Goal: Communication & Community: Ask a question

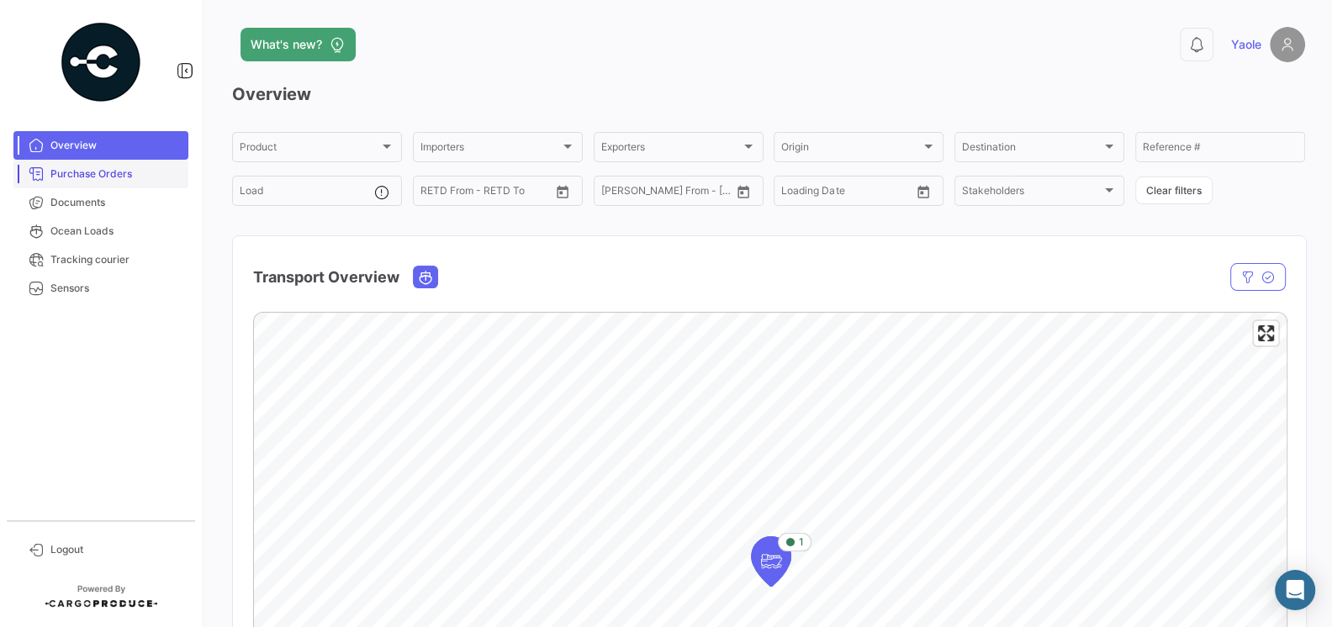
click at [82, 182] on link "Purchase Orders" at bounding box center [100, 174] width 175 height 29
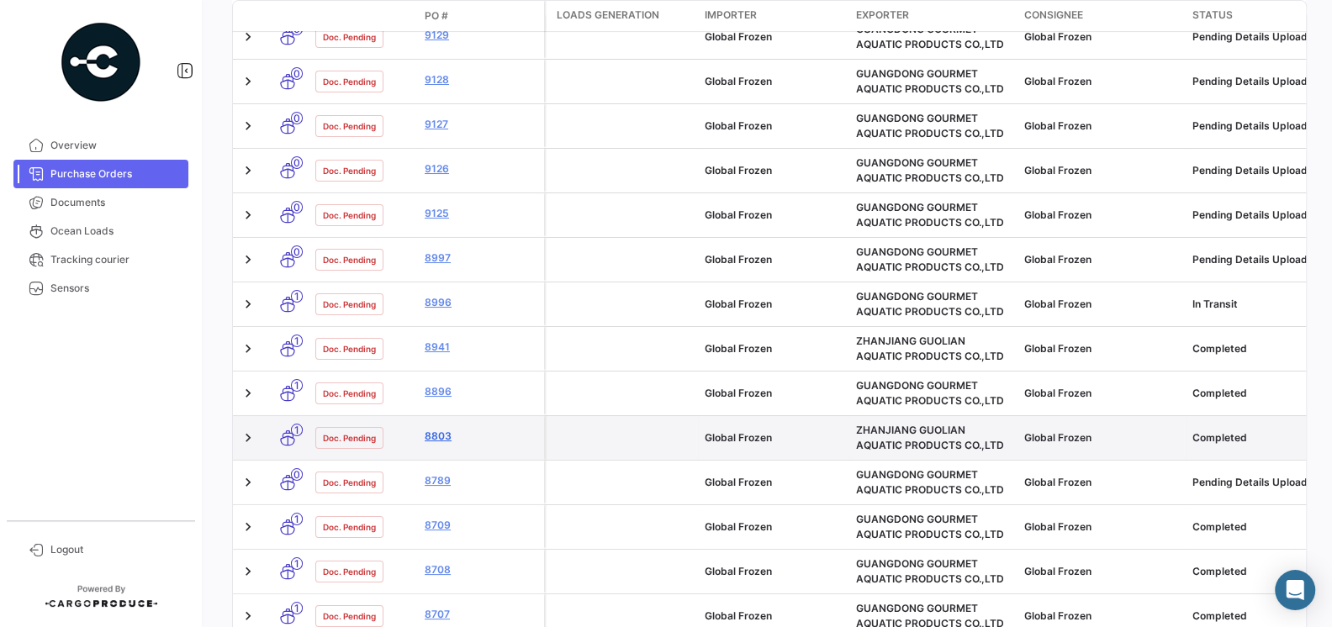
scroll to position [336, 0]
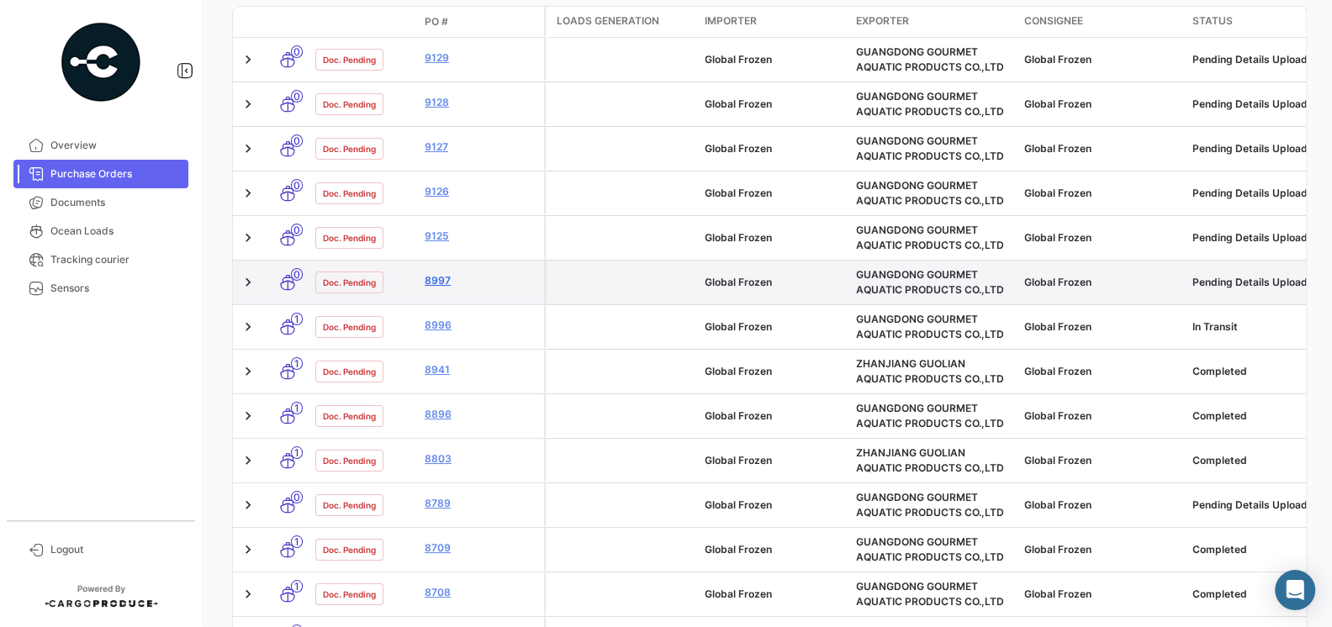
click at [438, 276] on link "8997" at bounding box center [481, 280] width 113 height 15
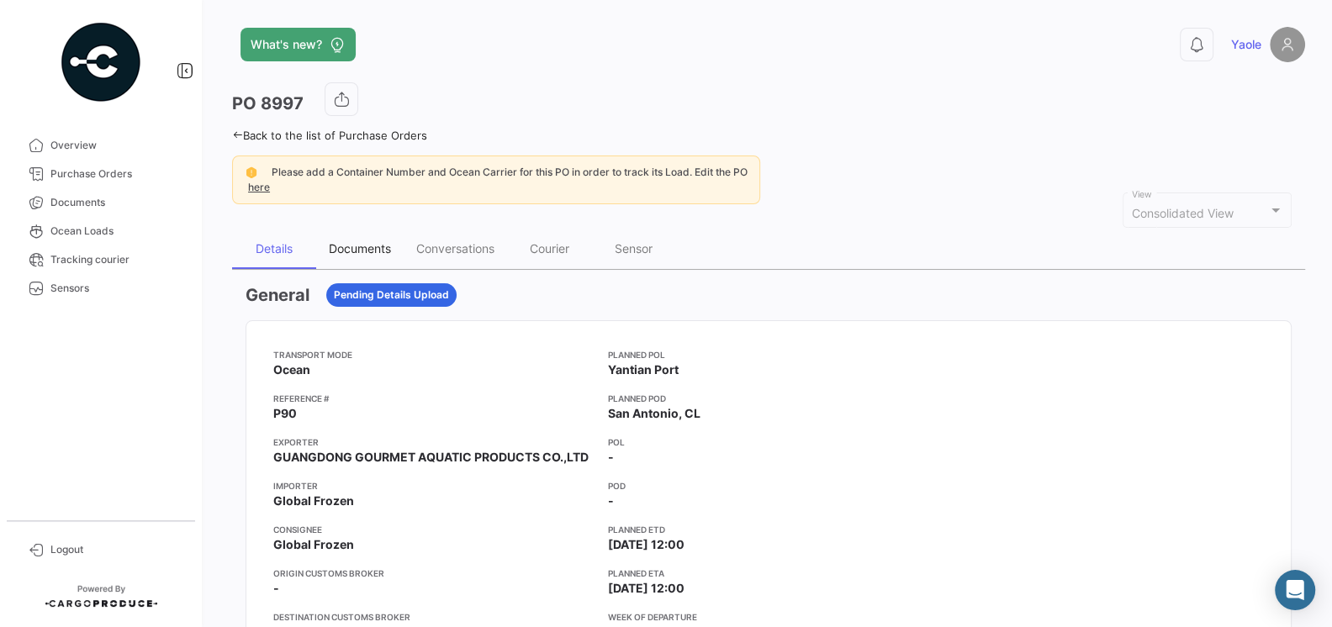
click at [384, 258] on div "Documents" at bounding box center [359, 249] width 87 height 40
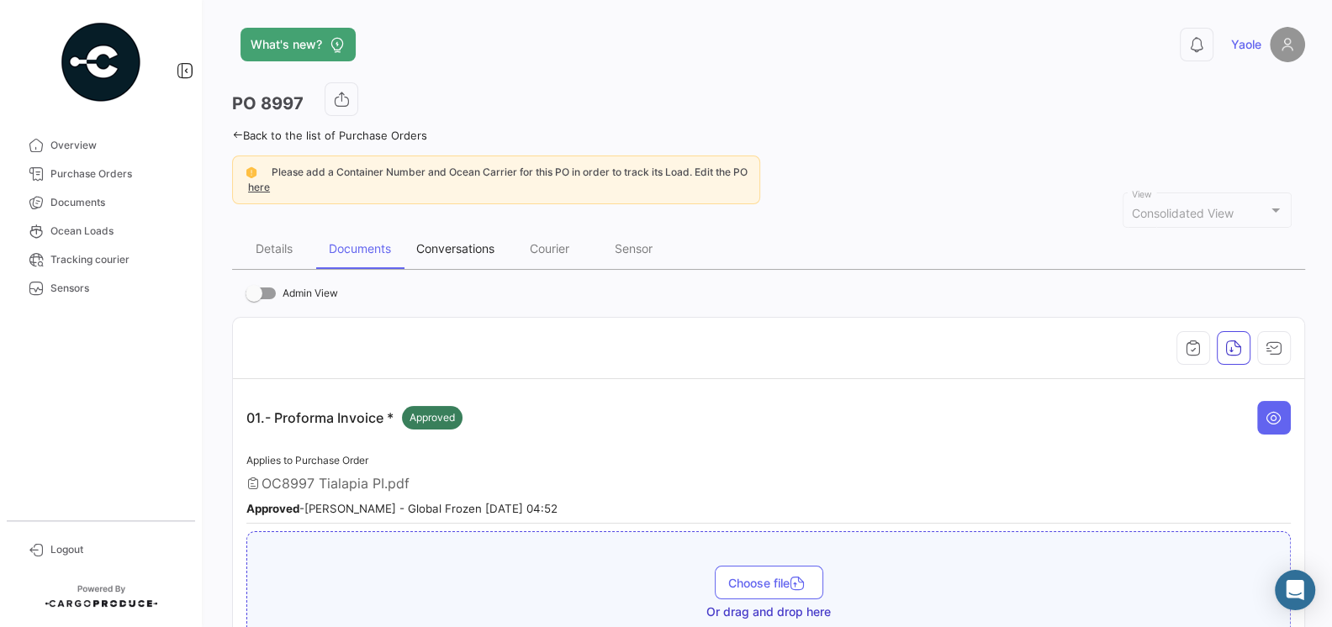
click at [475, 252] on div "Conversations" at bounding box center [455, 248] width 78 height 14
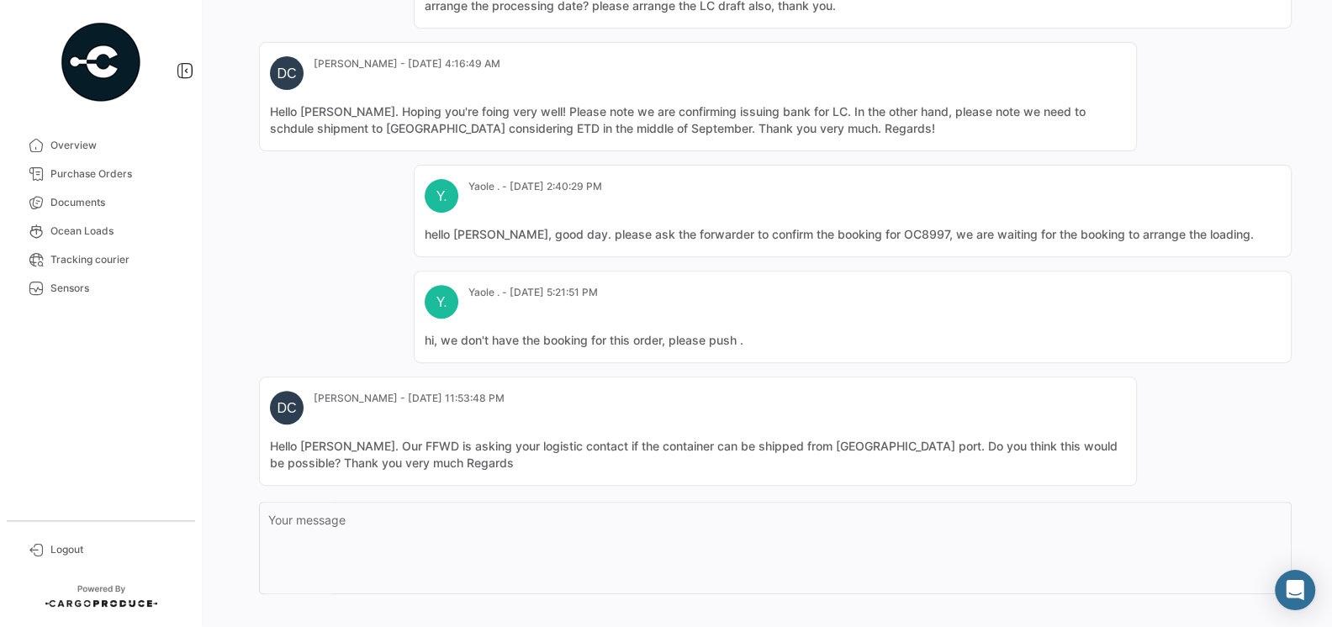
scroll to position [558, 0]
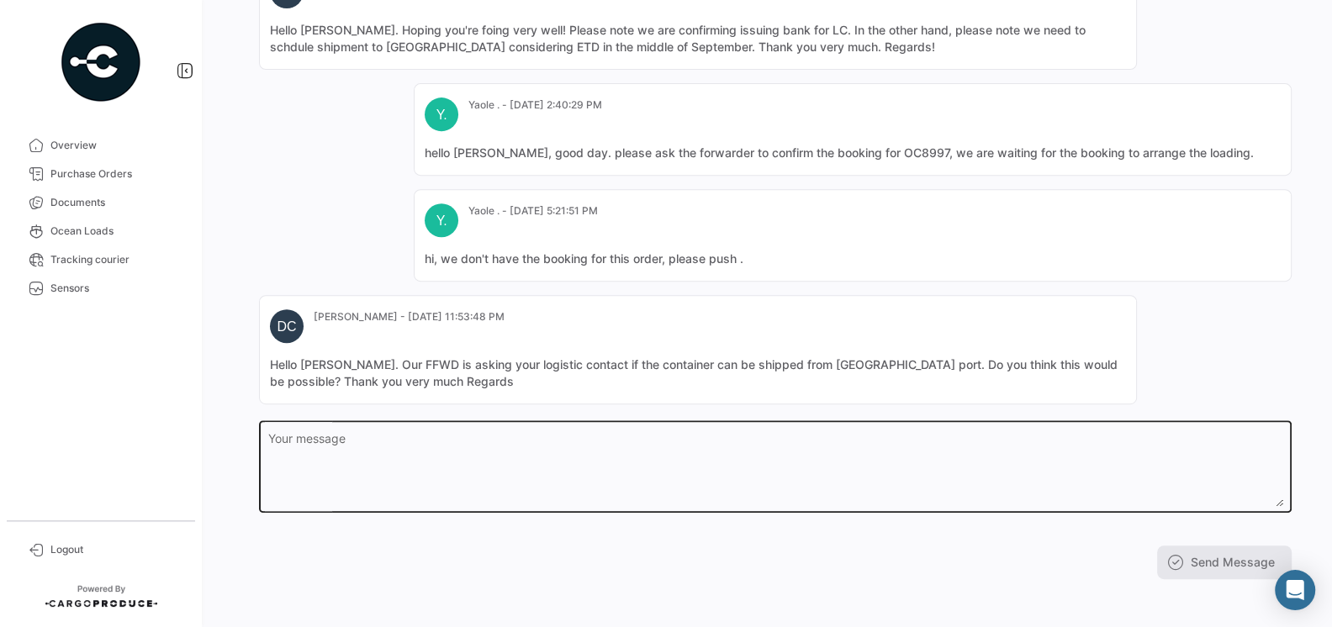
click at [516, 440] on textarea "Your message" at bounding box center [775, 470] width 1015 height 74
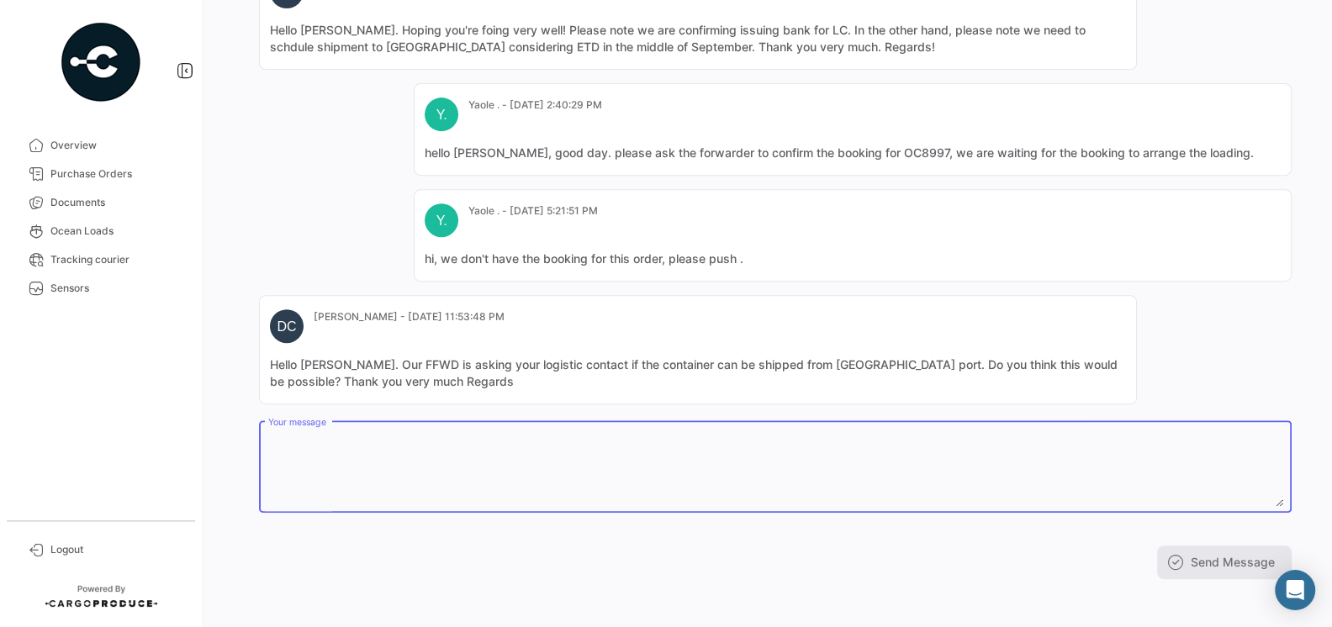
click at [407, 375] on mat-card-content "Hello [PERSON_NAME]. Our FFWD is asking your logistic contact if the container …" at bounding box center [698, 374] width 856 height 34
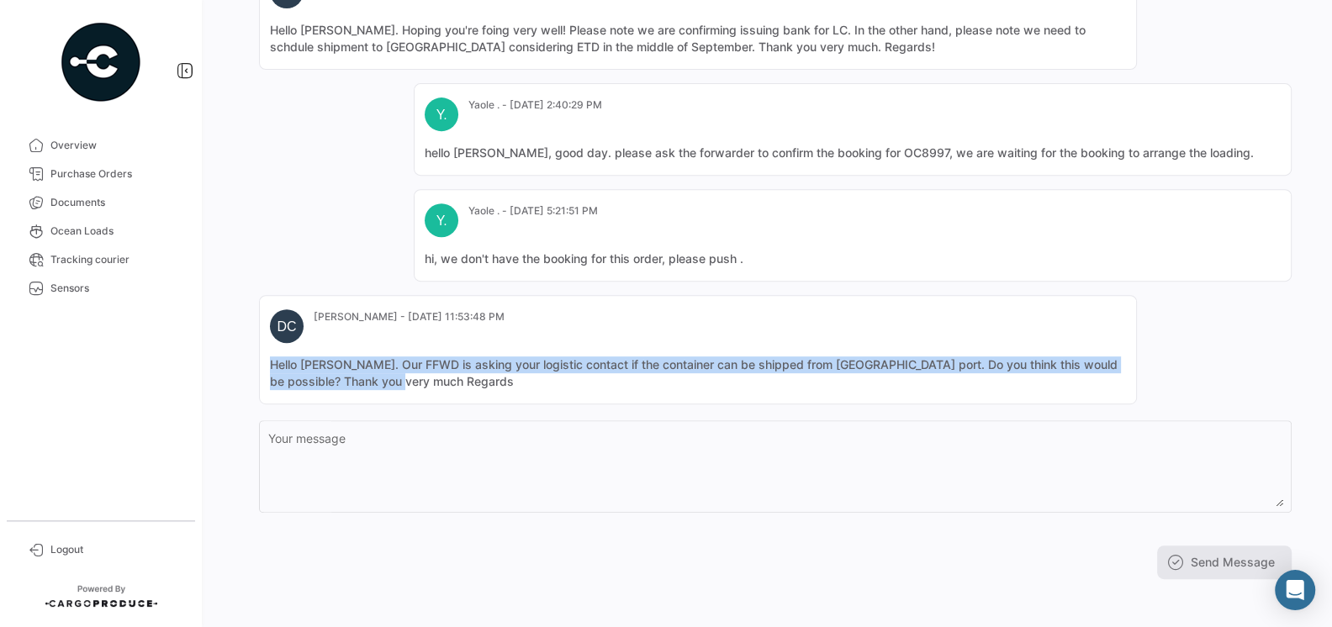
drag, startPoint x: 407, startPoint y: 375, endPoint x: 257, endPoint y: 344, distance: 152.9
click at [257, 344] on app-po-activity "Join the Conversation [PERSON_NAME] - [DATE] 8:23:03 PM PO Created Y. [GEOGRAPH…" at bounding box center [769, 152] width 1046 height 855
copy mat-card-content "Hello [PERSON_NAME]. Our FFWD is asking your logistic contact if the container …"
click at [460, 369] on mat-card-content "Hello [PERSON_NAME]. Our FFWD is asking your logistic contact if the container …" at bounding box center [698, 374] width 856 height 34
drag, startPoint x: 410, startPoint y: 374, endPoint x: 339, endPoint y: 357, distance: 73.6
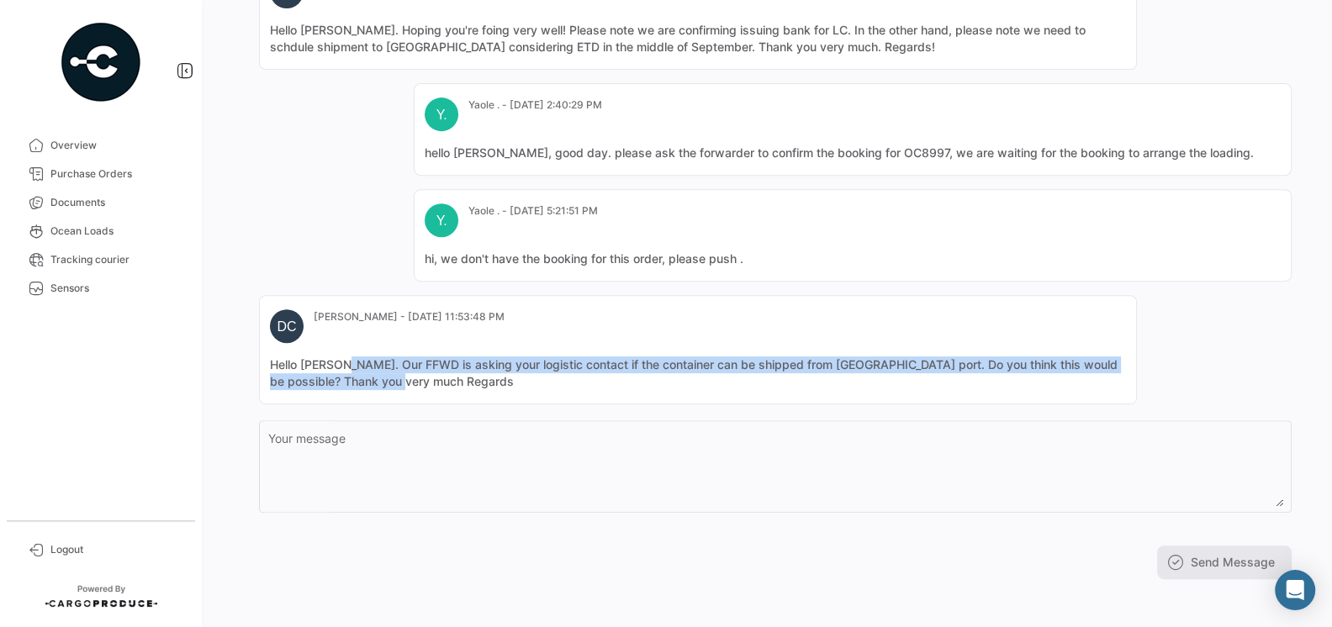
click at [339, 357] on mat-card-content "Hello [PERSON_NAME]. Our FFWD is asking your logistic contact if the container …" at bounding box center [698, 374] width 856 height 34
copy mat-card-content "Our FFWD is asking your logistic contact if the container can be shipped from […"
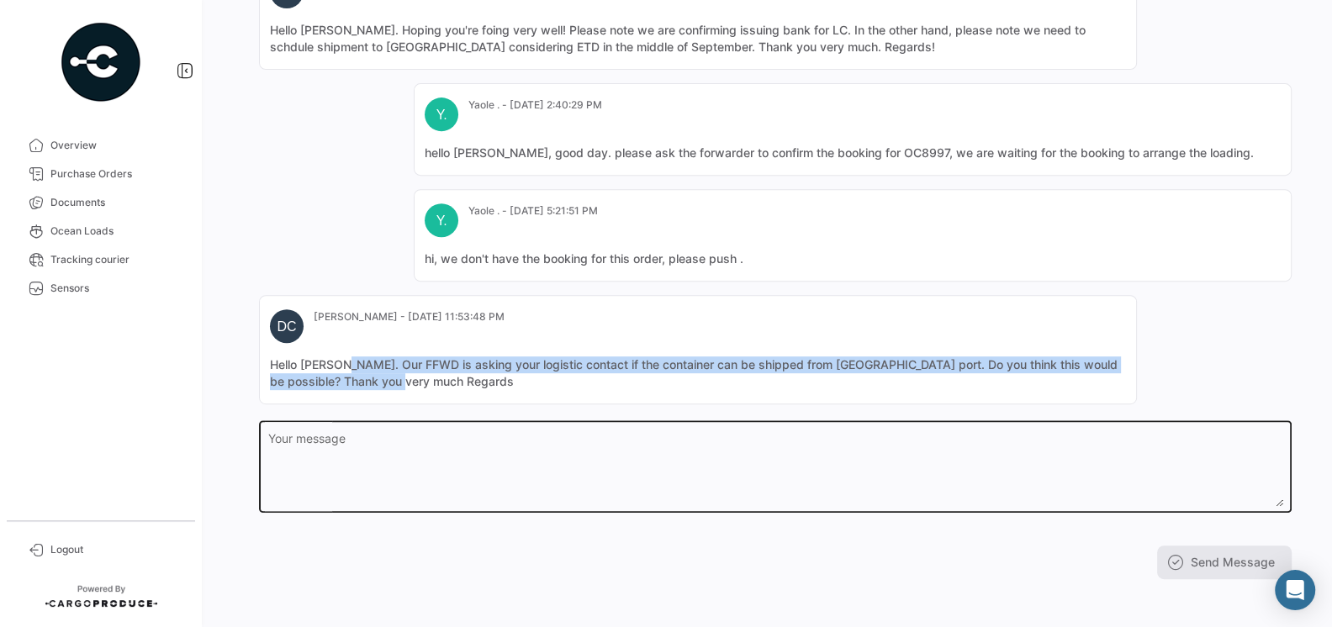
click at [520, 466] on textarea "Your message" at bounding box center [775, 470] width 1015 height 74
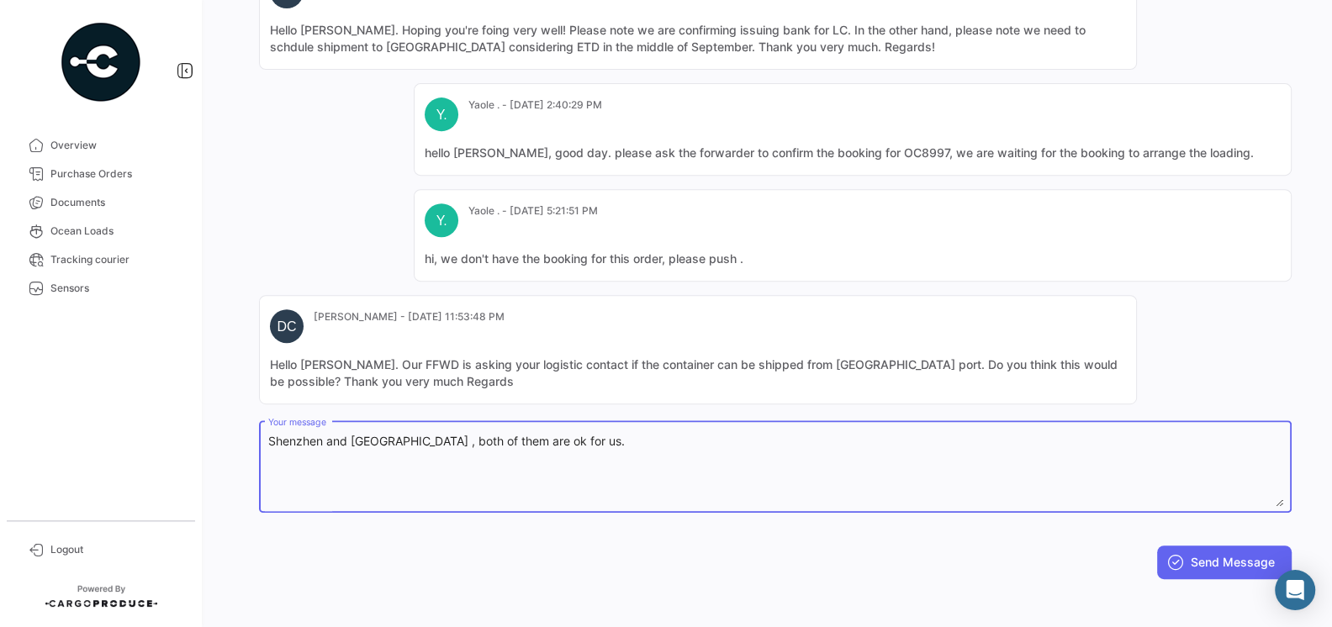
click at [485, 437] on textarea "Shenzhen and [GEOGRAPHIC_DATA] , both of them are ok for us." at bounding box center [775, 470] width 1015 height 74
type textarea "Shenzhen and [GEOGRAPHIC_DATA] , both ports are ok for us."
click at [1179, 561] on icon at bounding box center [1175, 562] width 17 height 17
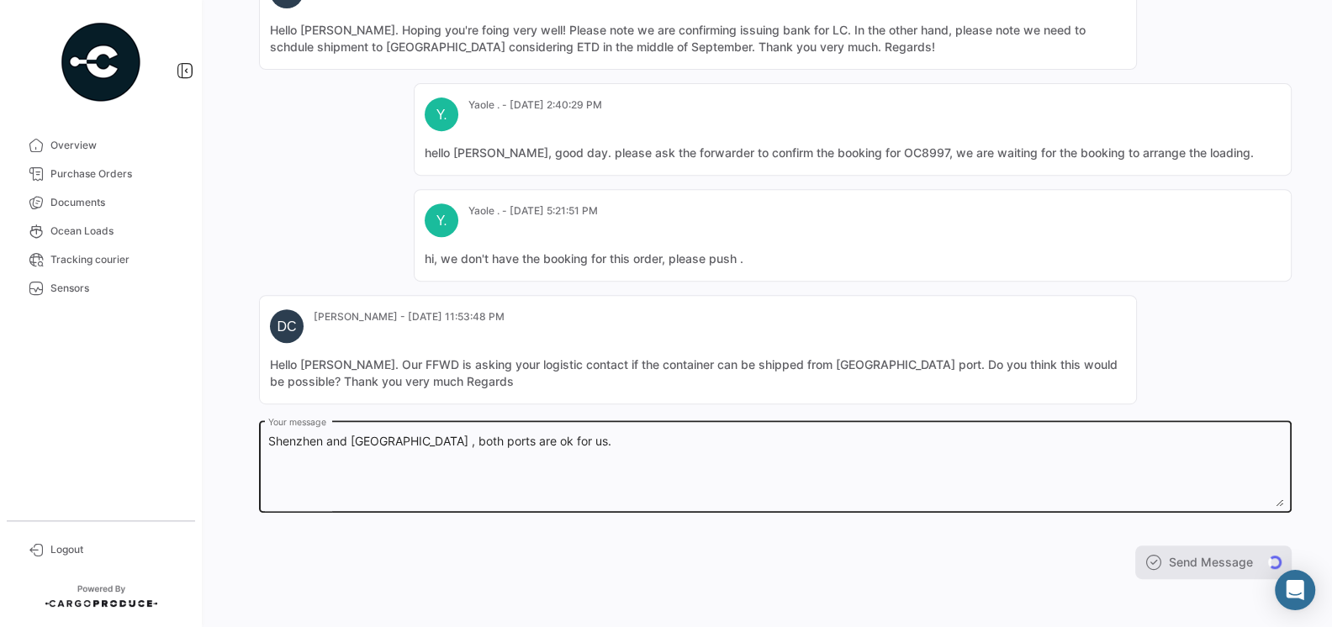
click at [833, 441] on textarea "Shenzhen and [GEOGRAPHIC_DATA] , both ports are ok for us." at bounding box center [775, 470] width 1015 height 74
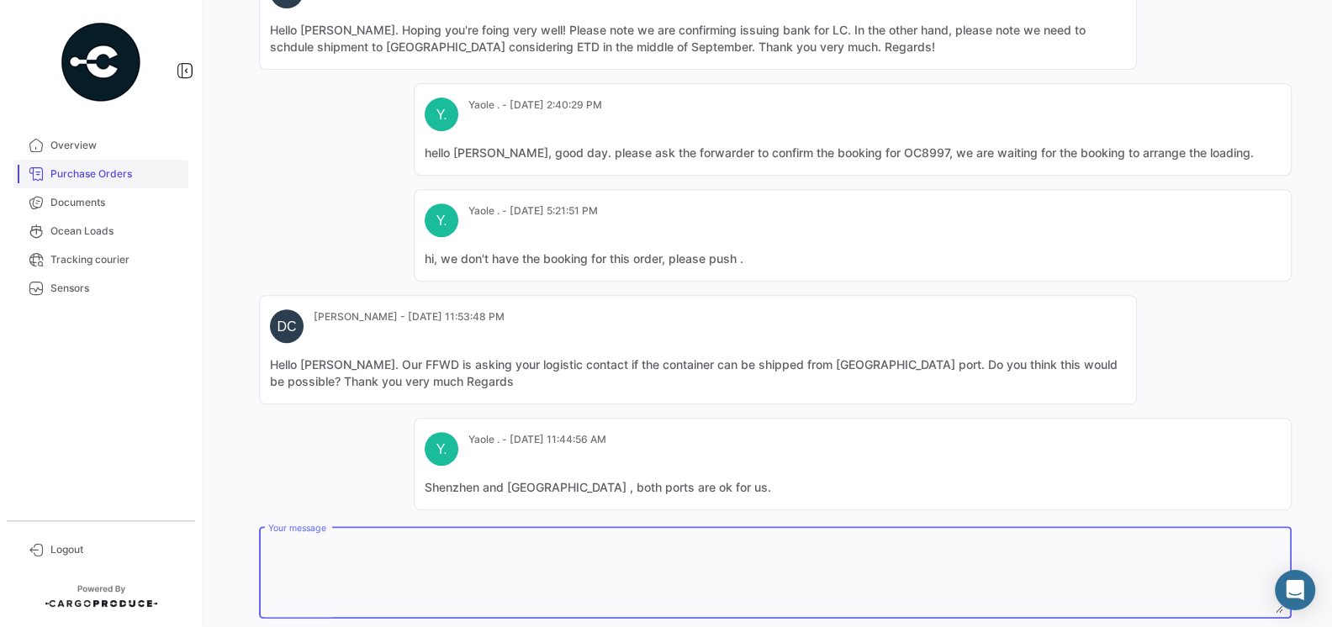
click at [88, 177] on span "Purchase Orders" at bounding box center [115, 174] width 131 height 15
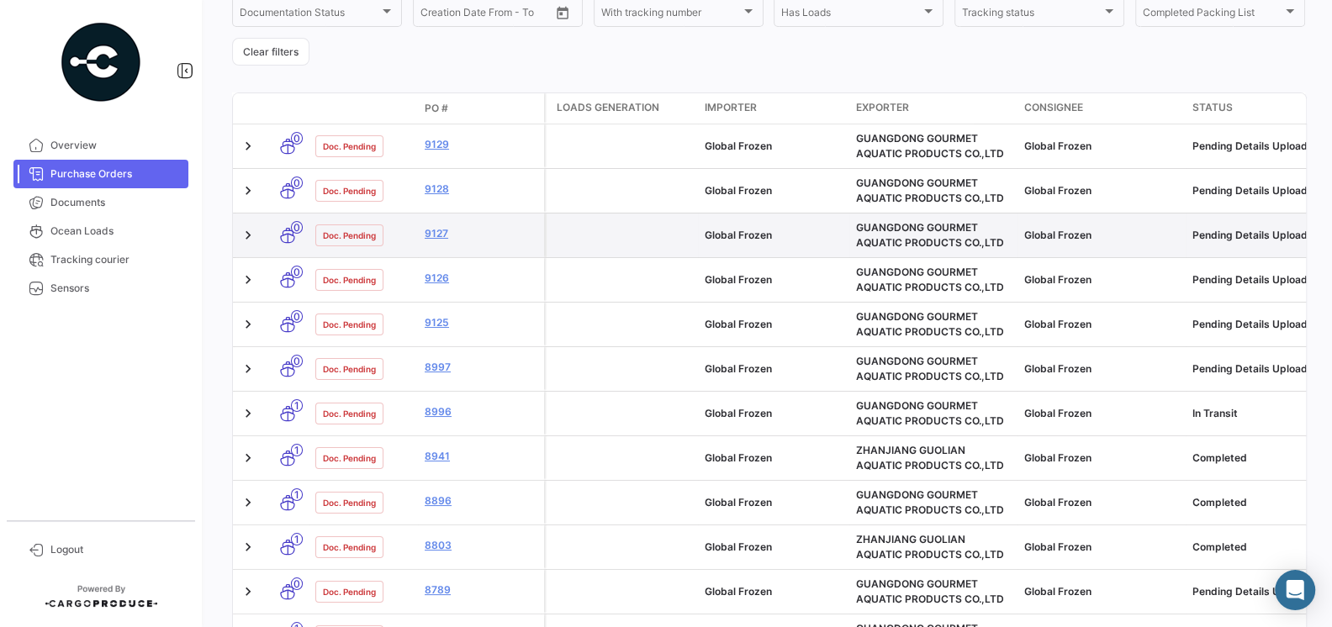
scroll to position [273, 0]
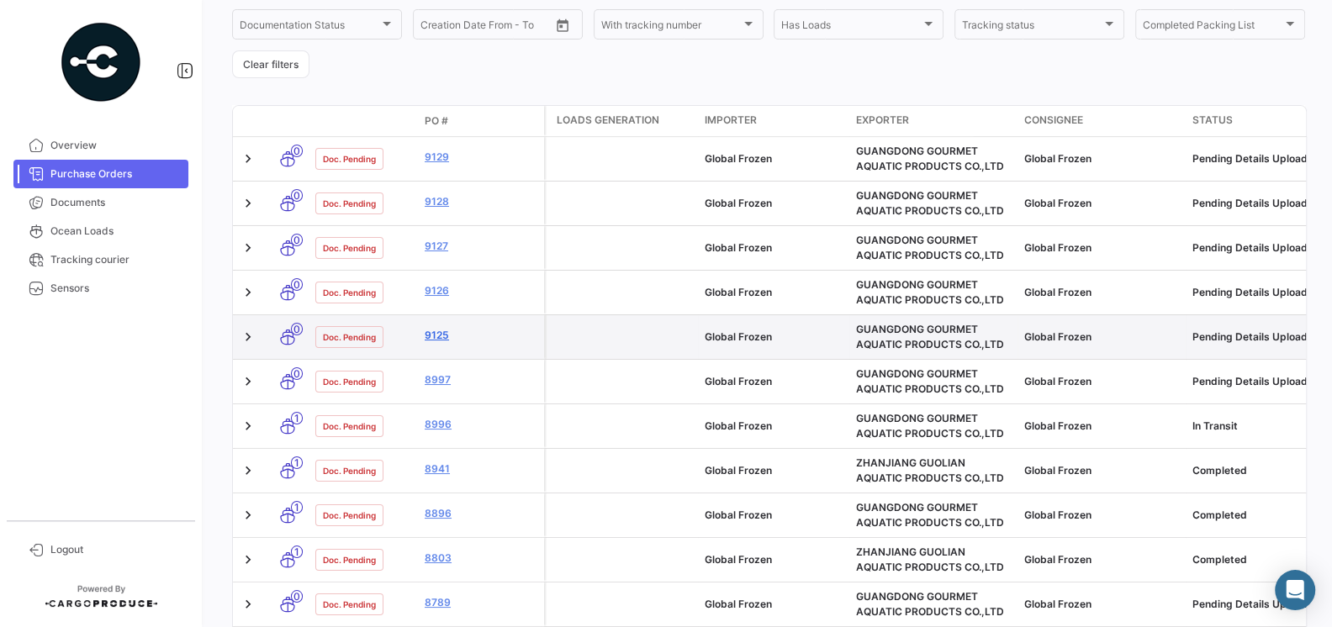
click at [435, 336] on link "9125" at bounding box center [481, 335] width 113 height 15
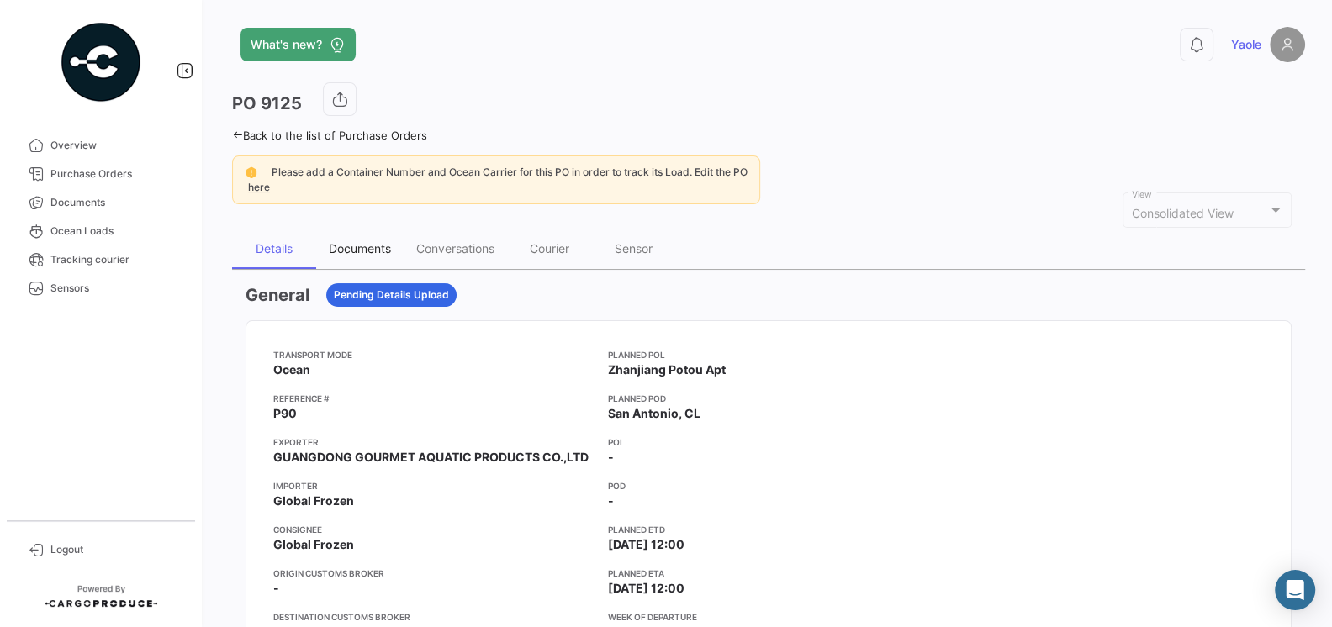
click at [378, 256] on div "Documents" at bounding box center [359, 249] width 87 height 40
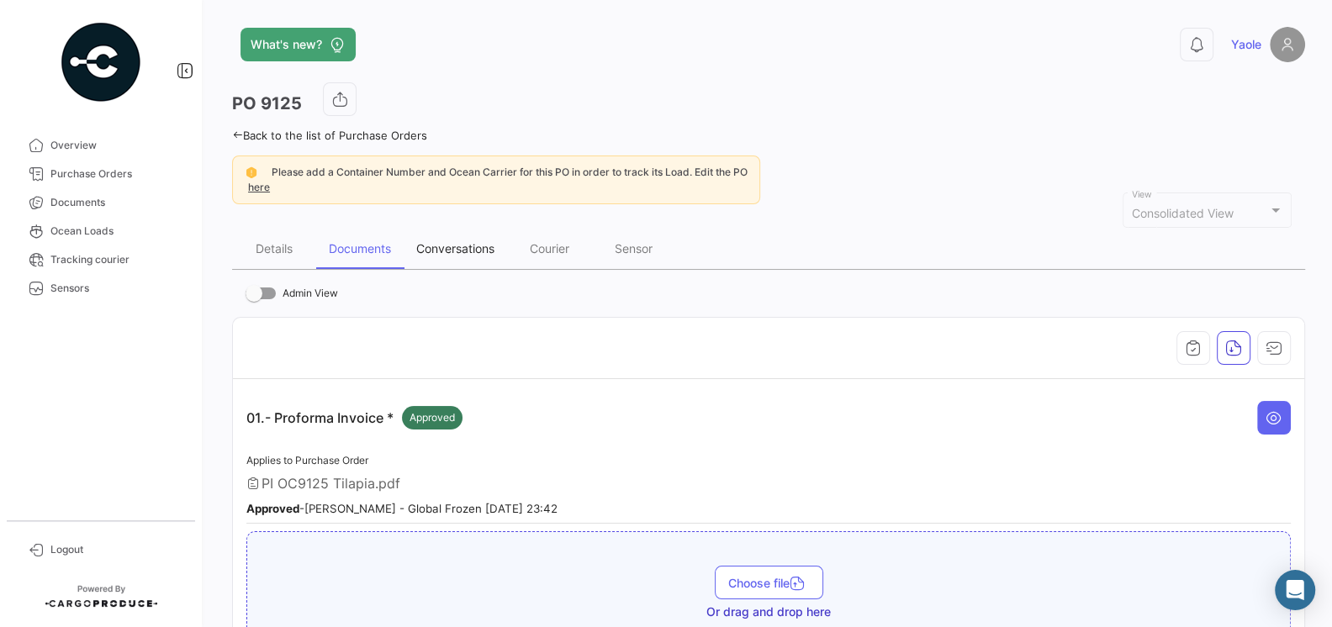
click at [466, 250] on div "Conversations" at bounding box center [455, 248] width 78 height 14
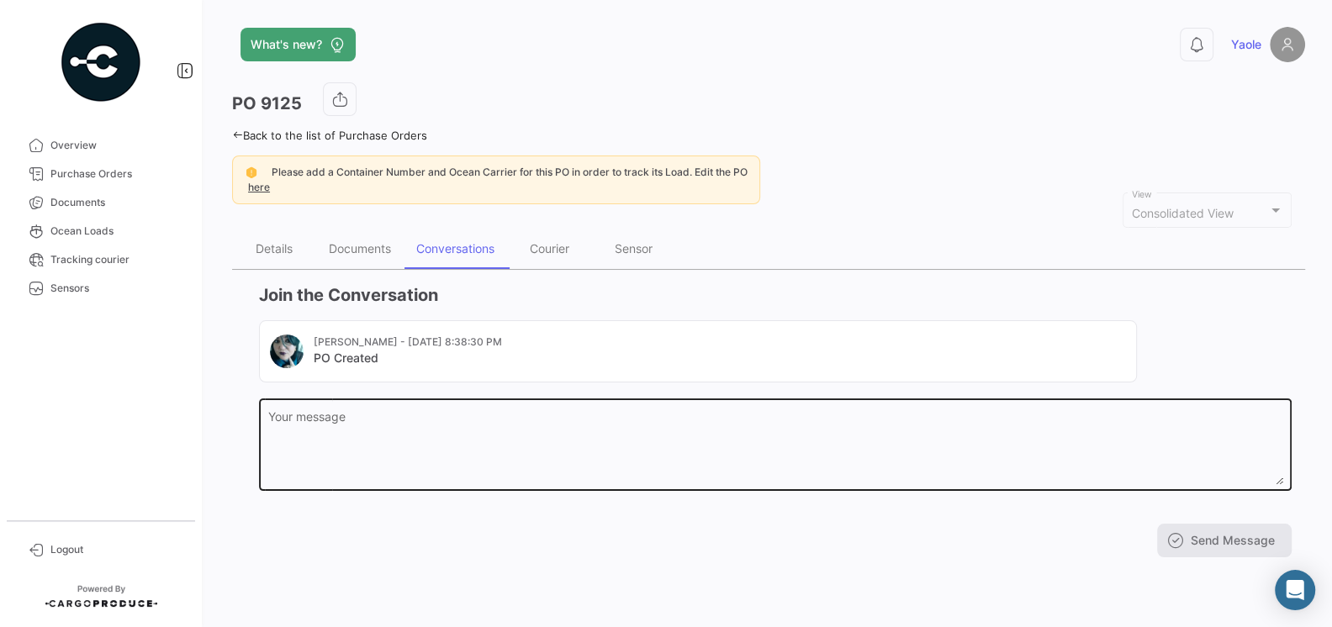
click at [542, 426] on textarea "Your message" at bounding box center [775, 448] width 1015 height 74
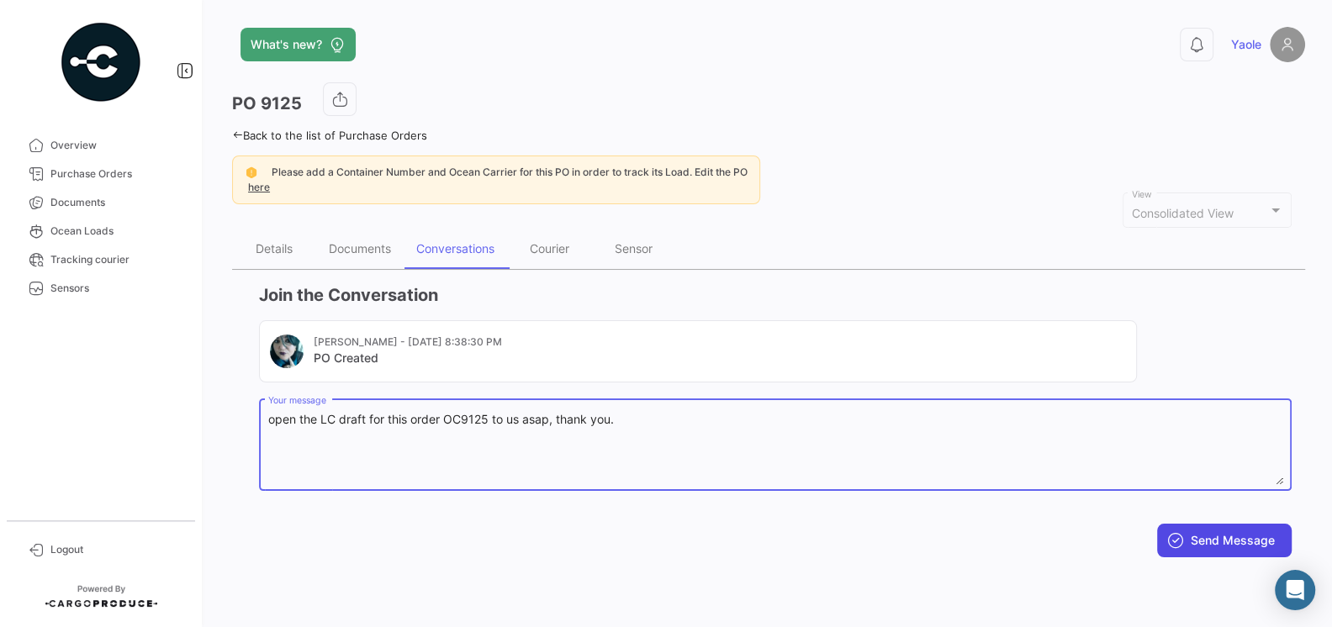
type textarea "open the LC draft for this order OC9125 to us asap, thank you."
click at [1227, 542] on button "Send Message" at bounding box center [1224, 541] width 135 height 34
